Goal: Information Seeking & Learning: Check status

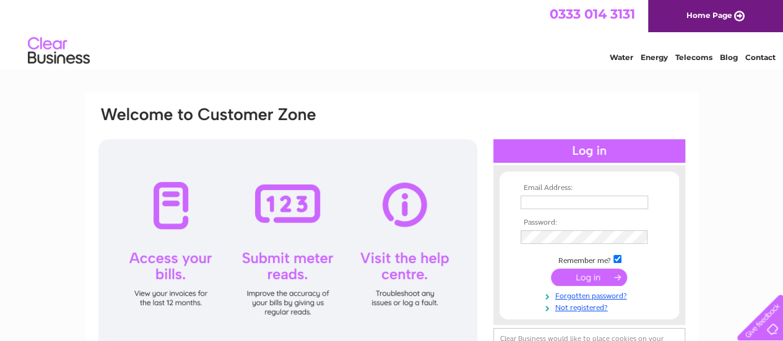
type input "[PERSON_NAME][EMAIL_ADDRESS][DOMAIN_NAME]"
click at [595, 276] on input "submit" at bounding box center [589, 277] width 76 height 17
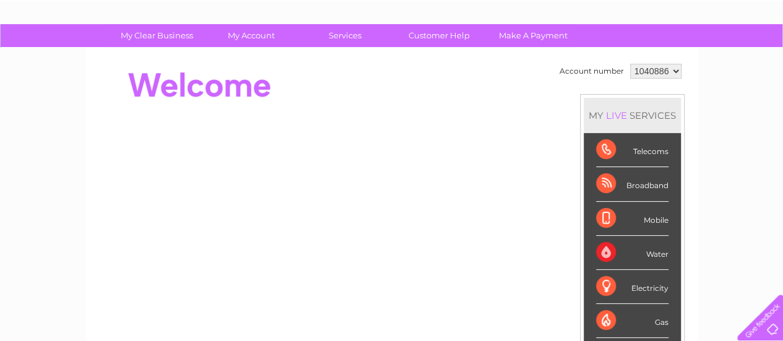
scroll to position [70, 0]
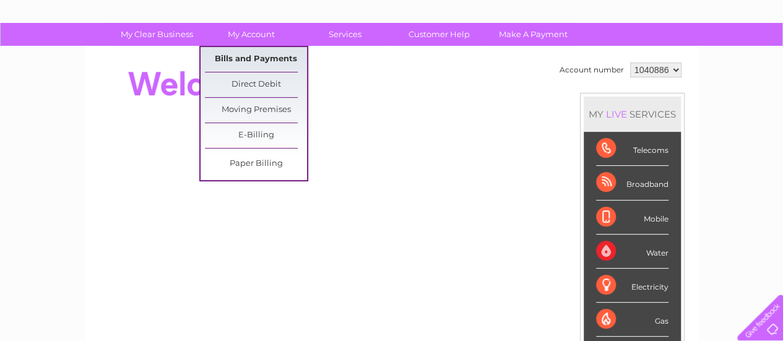
click at [252, 54] on link "Bills and Payments" at bounding box center [256, 59] width 102 height 25
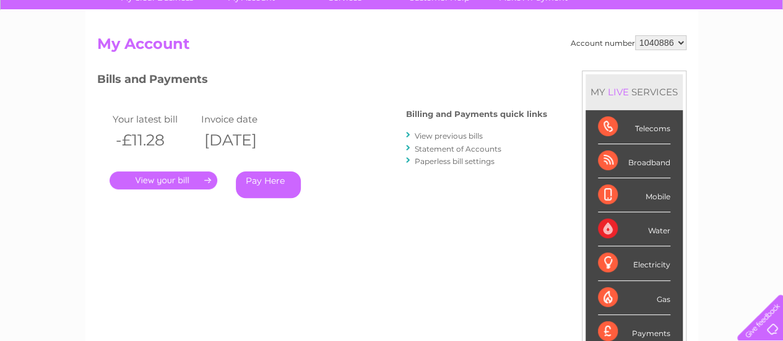
scroll to position [110, 0]
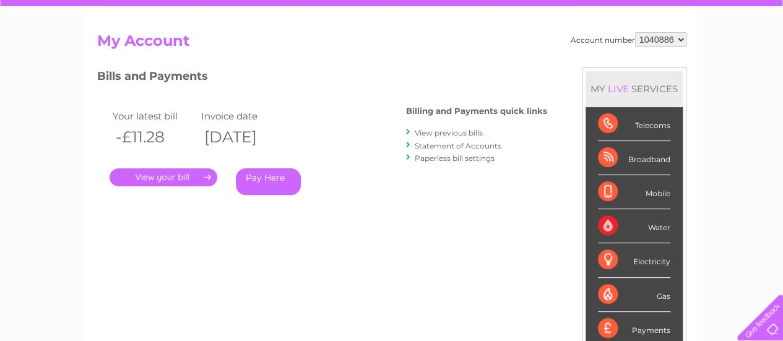
click at [194, 176] on link "." at bounding box center [164, 177] width 108 height 18
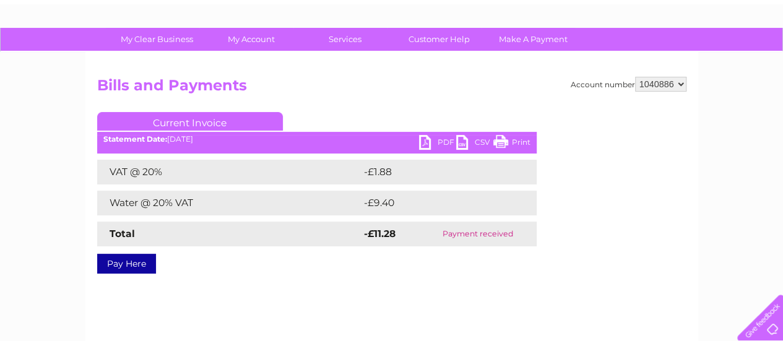
scroll to position [66, 0]
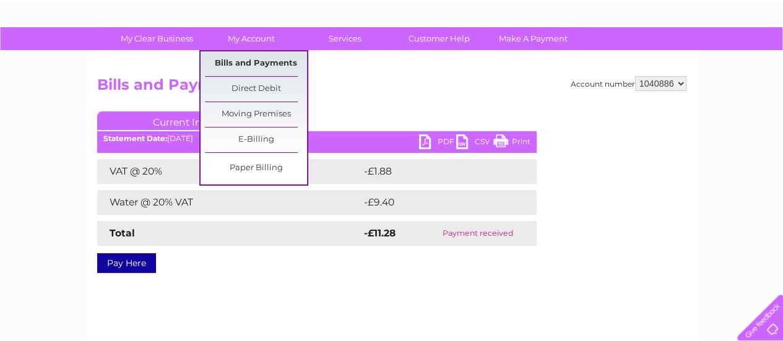
click at [256, 64] on link "Bills and Payments" at bounding box center [256, 63] width 102 height 25
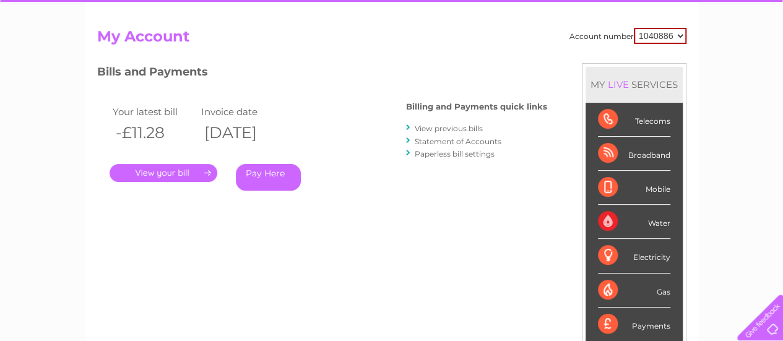
scroll to position [121, 0]
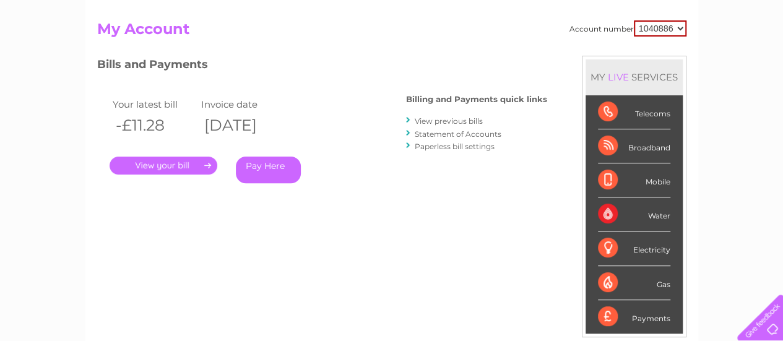
click at [435, 121] on link "View previous bills" at bounding box center [449, 120] width 68 height 9
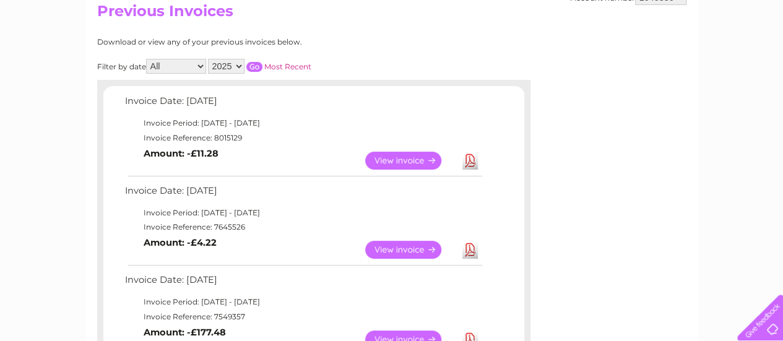
scroll to position [138, 0]
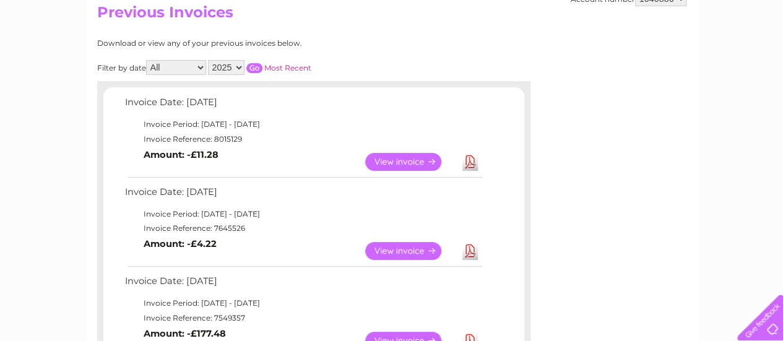
click at [243, 66] on select "2025 2024 2023 2022" at bounding box center [226, 67] width 37 height 15
select select "2024"
click at [209, 60] on select "2025 2024 2023 2022" at bounding box center [226, 67] width 37 height 15
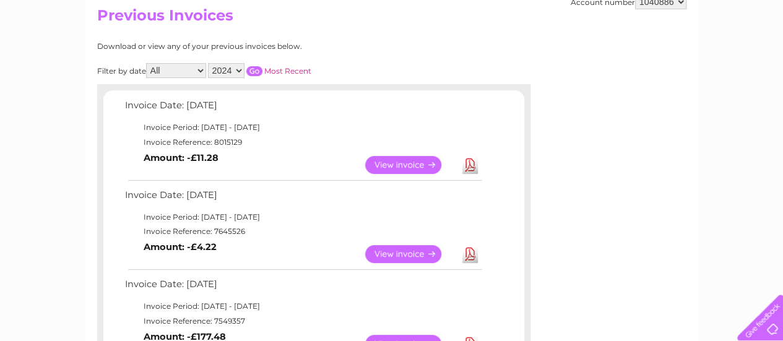
scroll to position [136, 0]
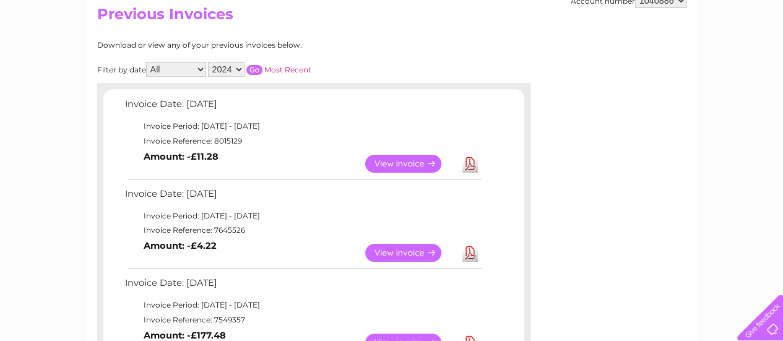
click at [256, 69] on input "button" at bounding box center [254, 70] width 16 height 10
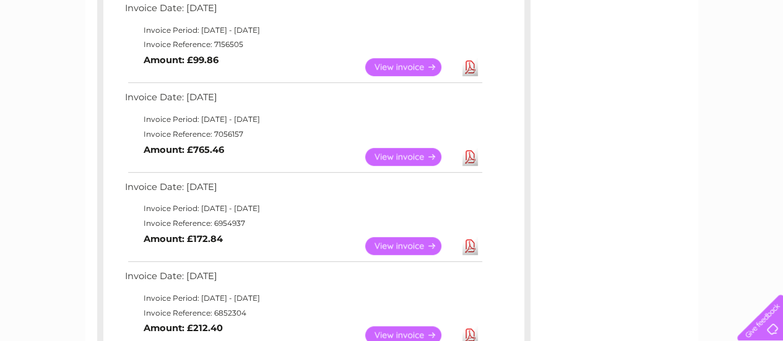
scroll to position [313, 0]
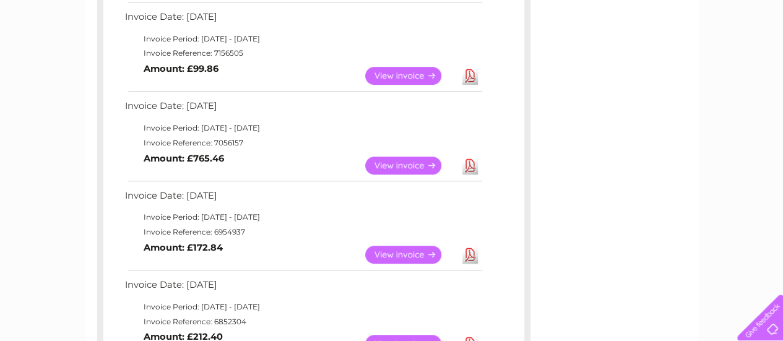
click at [412, 165] on link "View" at bounding box center [410, 166] width 91 height 18
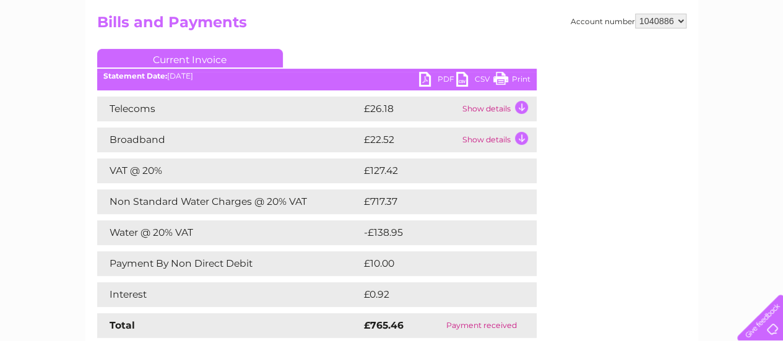
scroll to position [136, 0]
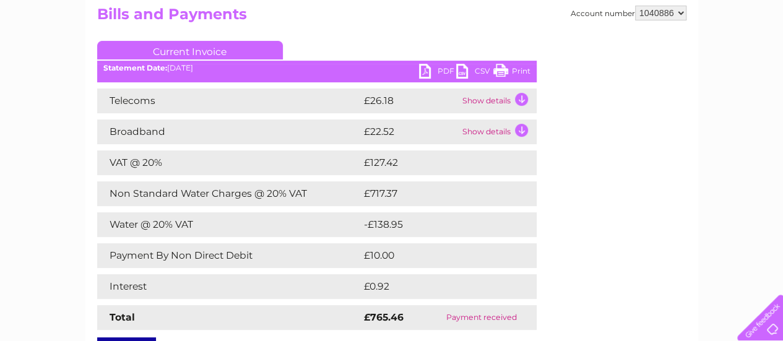
click at [424, 68] on link "PDF" at bounding box center [437, 73] width 37 height 18
